Goal: Information Seeking & Learning: Compare options

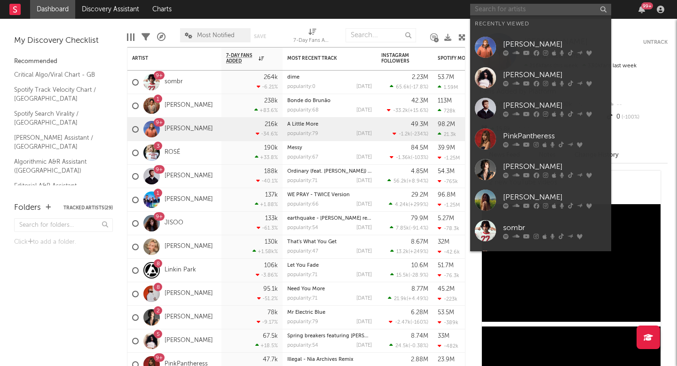
click at [517, 9] on input "text" at bounding box center [540, 10] width 141 height 12
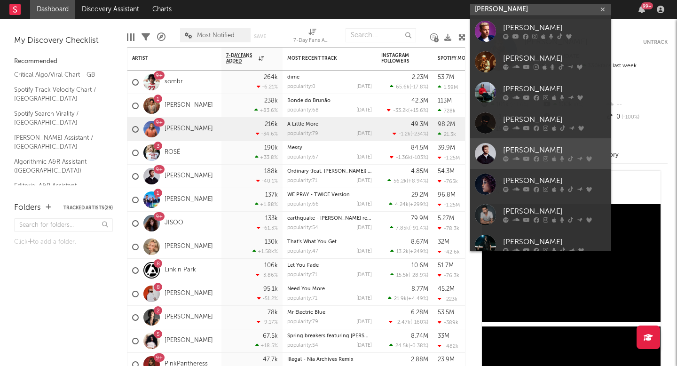
type input "[PERSON_NAME]"
click at [517, 142] on link "[PERSON_NAME]" at bounding box center [540, 153] width 141 height 31
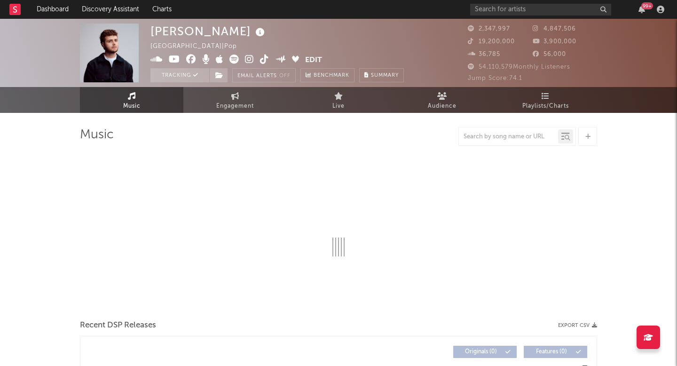
select select "6m"
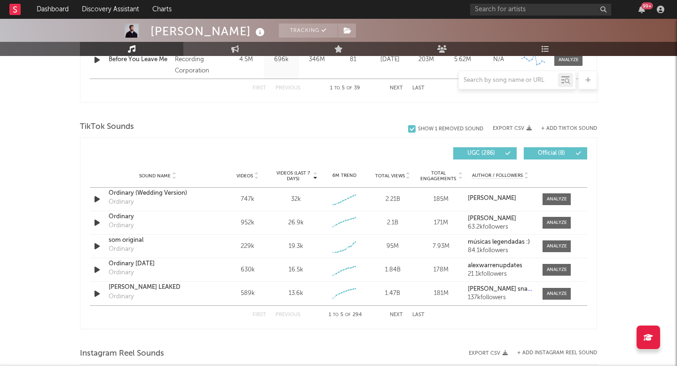
scroll to position [582, 0]
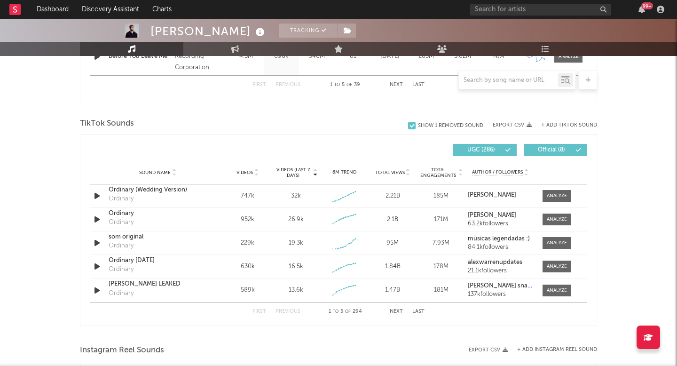
click at [392, 312] on button "Next" at bounding box center [396, 311] width 13 height 5
click at [517, 15] on div "99 +" at bounding box center [568, 9] width 197 height 19
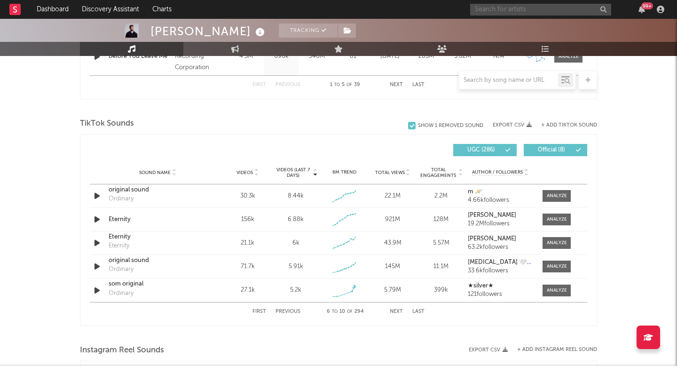
click at [519, 12] on input "text" at bounding box center [540, 10] width 141 height 12
paste input "themarias"
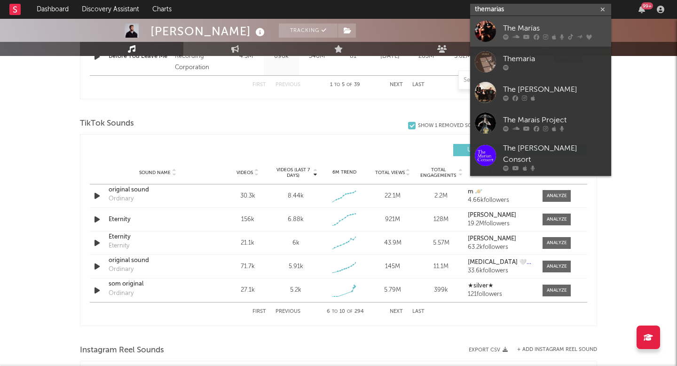
type input "themarias"
click at [502, 28] on link "The Marías" at bounding box center [540, 31] width 141 height 31
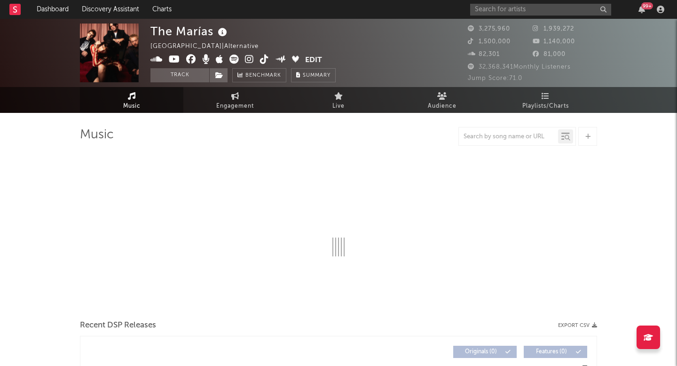
select select "6m"
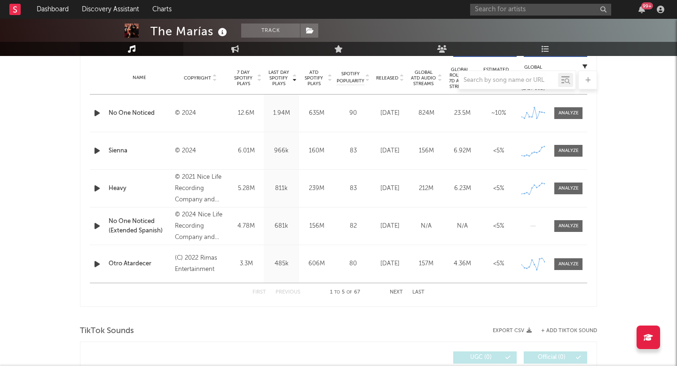
scroll to position [380, 0]
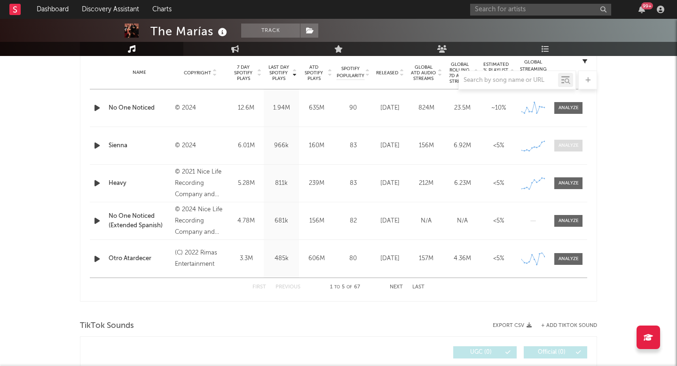
click at [572, 144] on div at bounding box center [568, 145] width 20 height 7
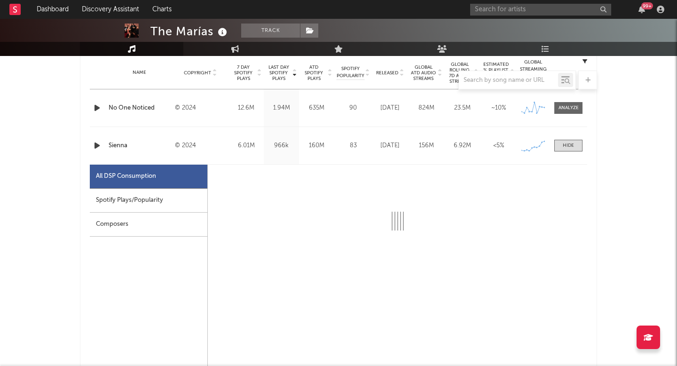
select select "6m"
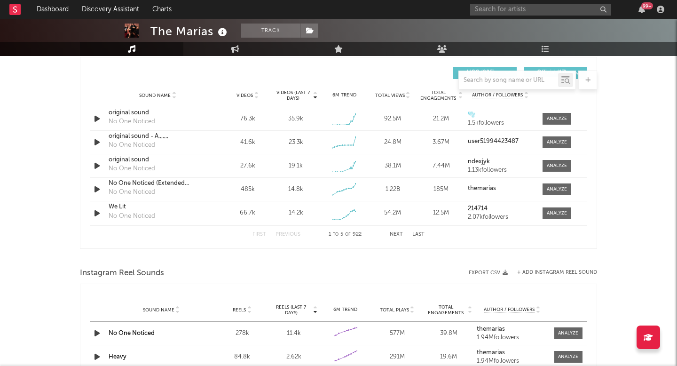
scroll to position [1109, 0]
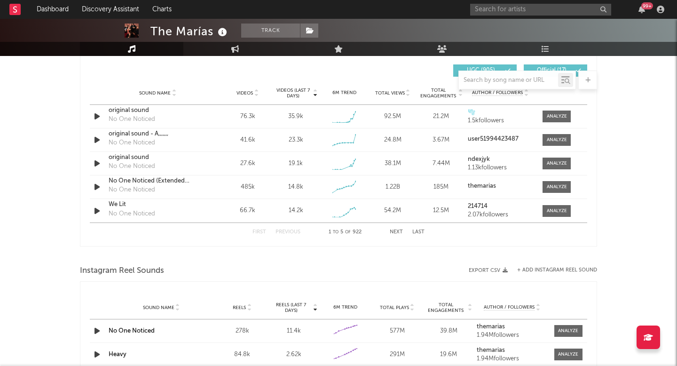
click at [398, 232] on button "Next" at bounding box center [396, 231] width 13 height 5
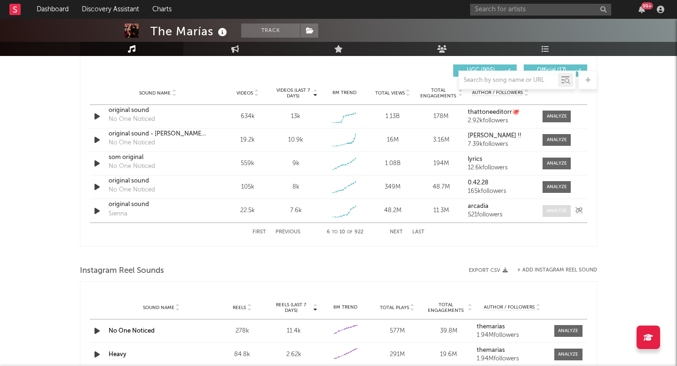
click at [561, 207] on div at bounding box center [557, 210] width 20 height 7
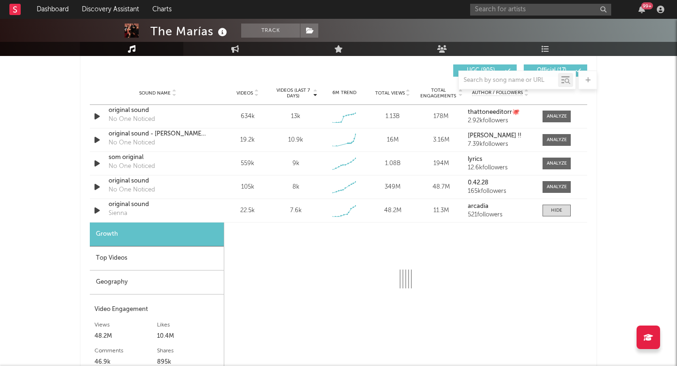
select select "1w"
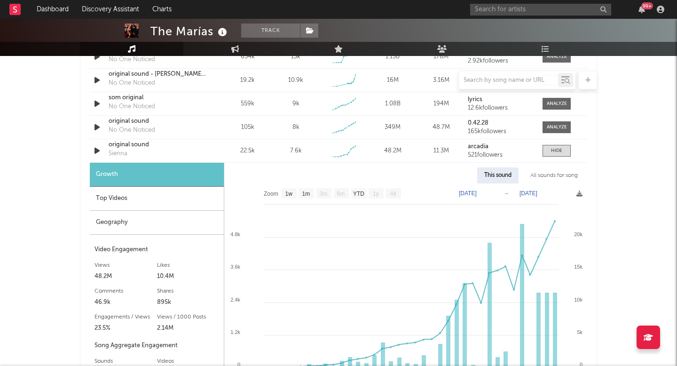
scroll to position [1196, 0]
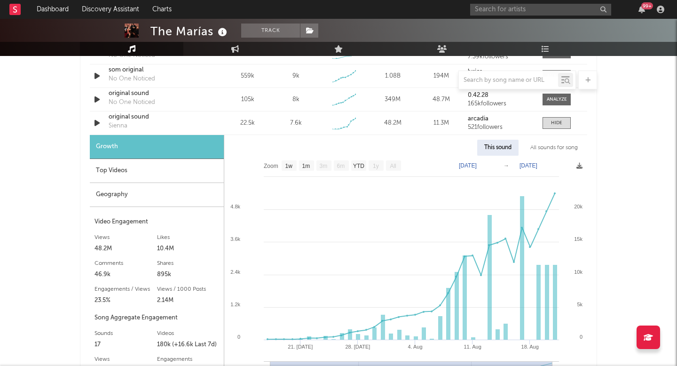
click at [151, 198] on div "Geography" at bounding box center [157, 195] width 134 height 24
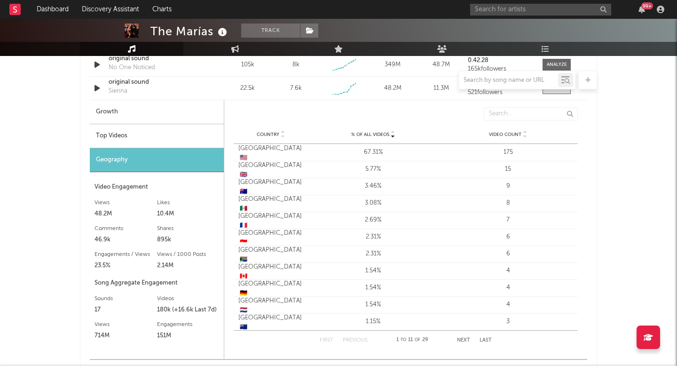
scroll to position [1233, 0]
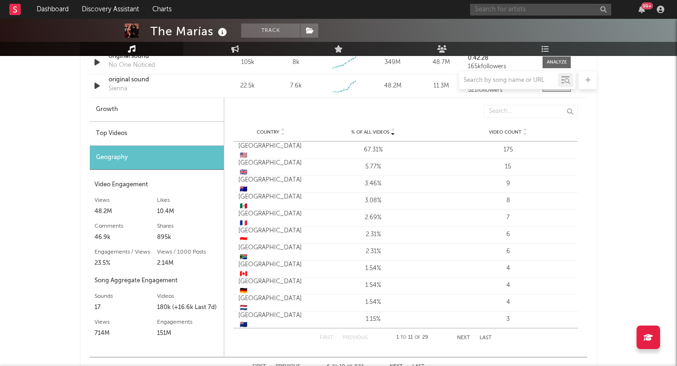
click at [502, 8] on input "text" at bounding box center [540, 10] width 141 height 12
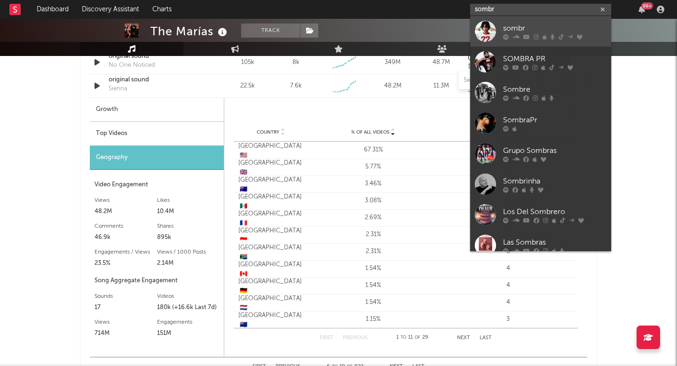
type input "sombr"
click at [499, 23] on link "sombr" at bounding box center [540, 31] width 141 height 31
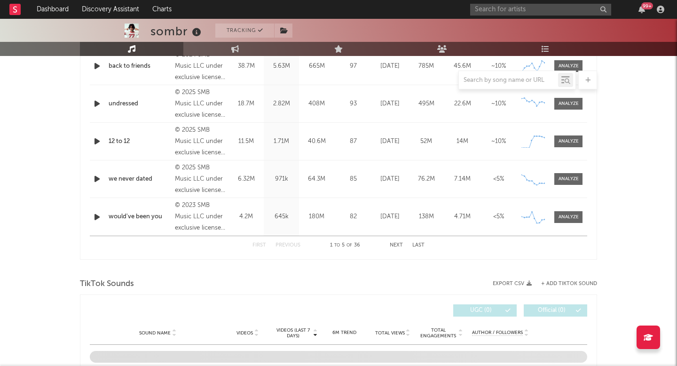
select select "6m"
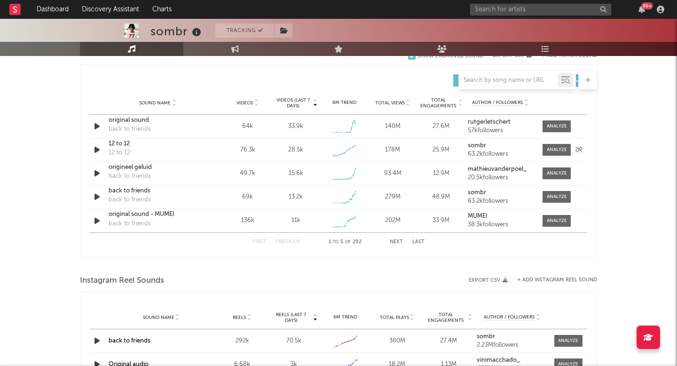
scroll to position [651, 0]
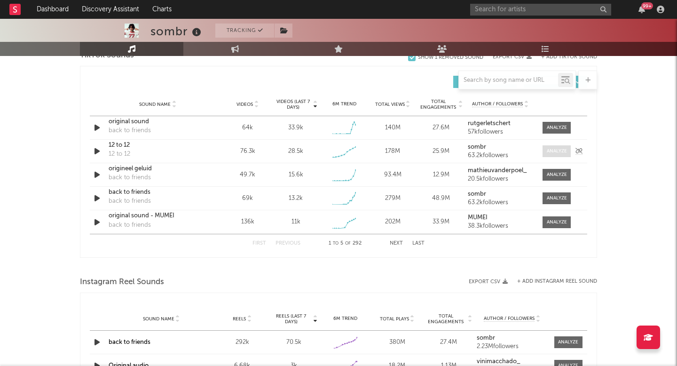
click at [552, 147] on span at bounding box center [556, 151] width 28 height 12
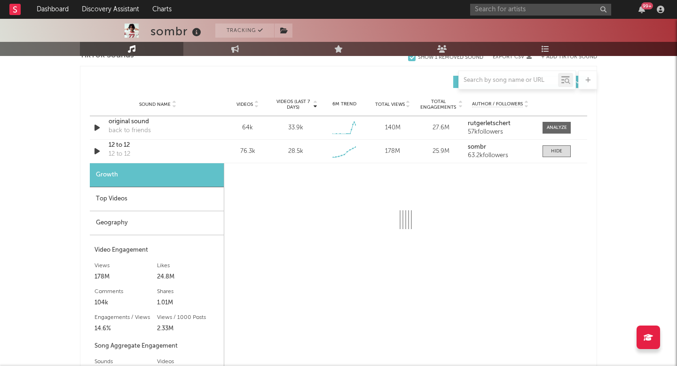
select select "1w"
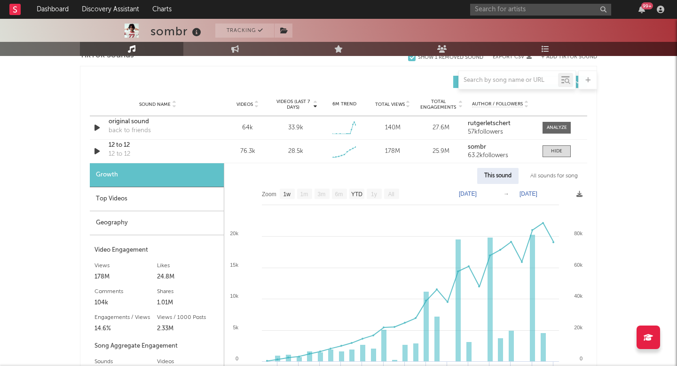
click at [134, 224] on div "Geography" at bounding box center [157, 223] width 134 height 24
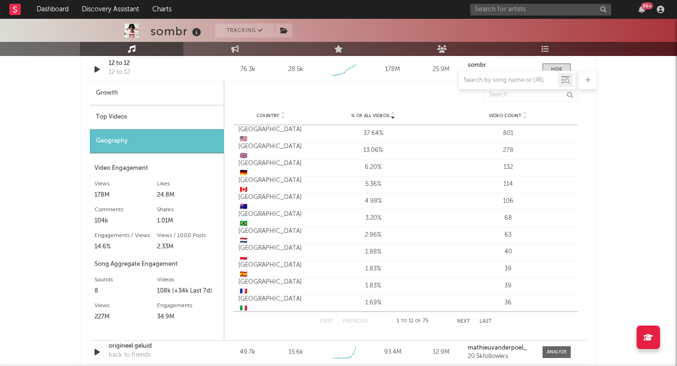
scroll to position [733, 0]
